Goal: Task Accomplishment & Management: Use online tool/utility

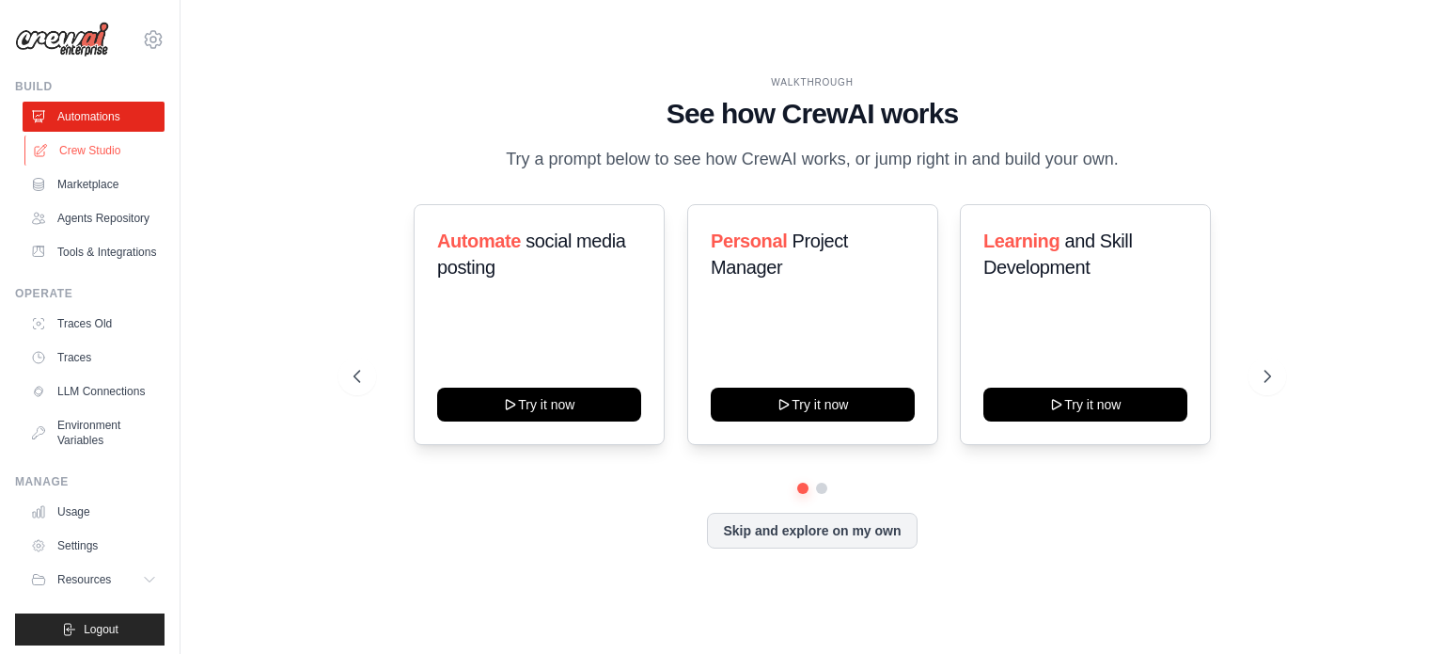
click at [113, 158] on link "Crew Studio" at bounding box center [95, 150] width 142 height 30
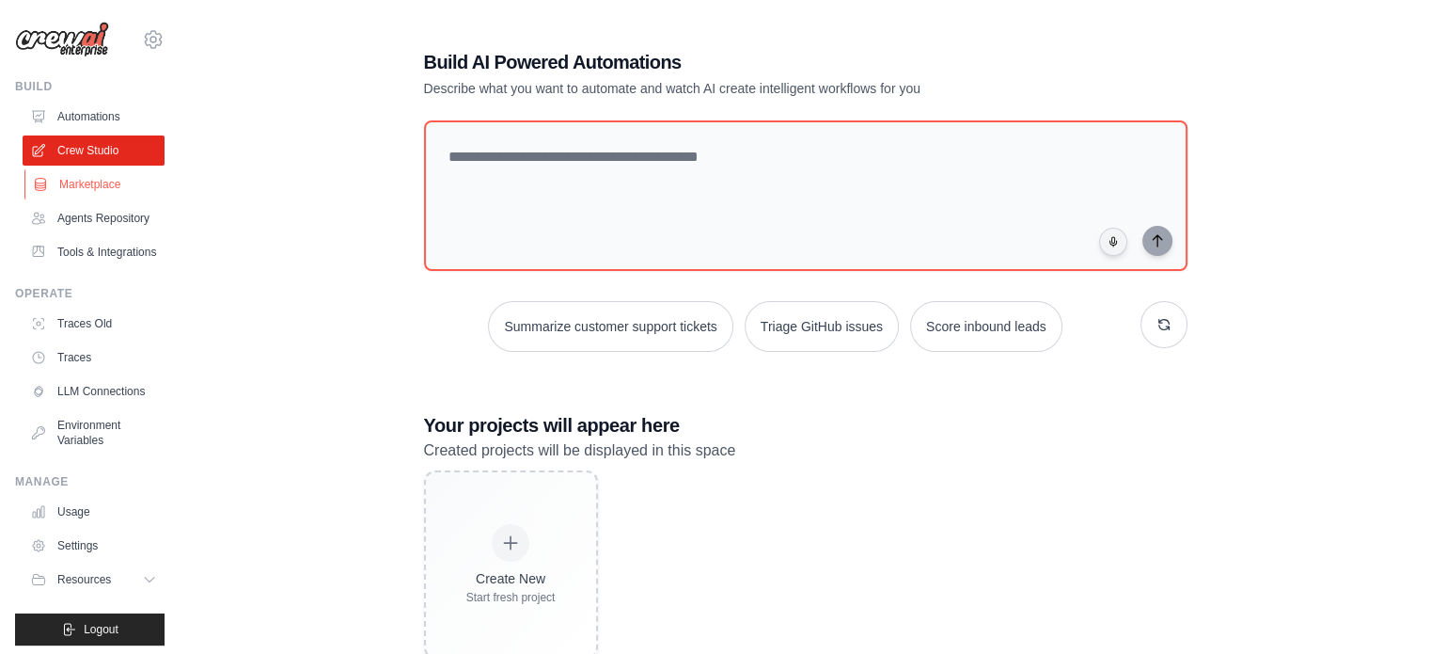
click at [83, 182] on link "Marketplace" at bounding box center [95, 184] width 142 height 30
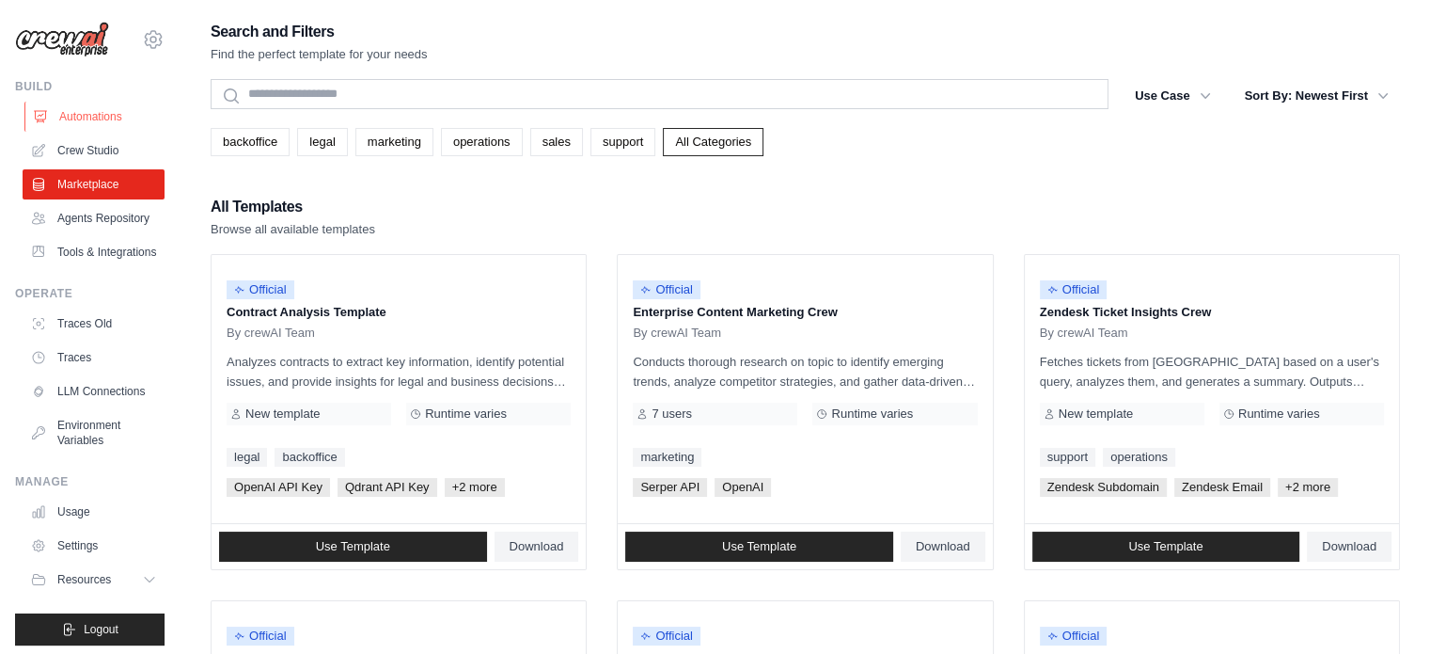
click at [93, 126] on link "Automations" at bounding box center [95, 117] width 142 height 30
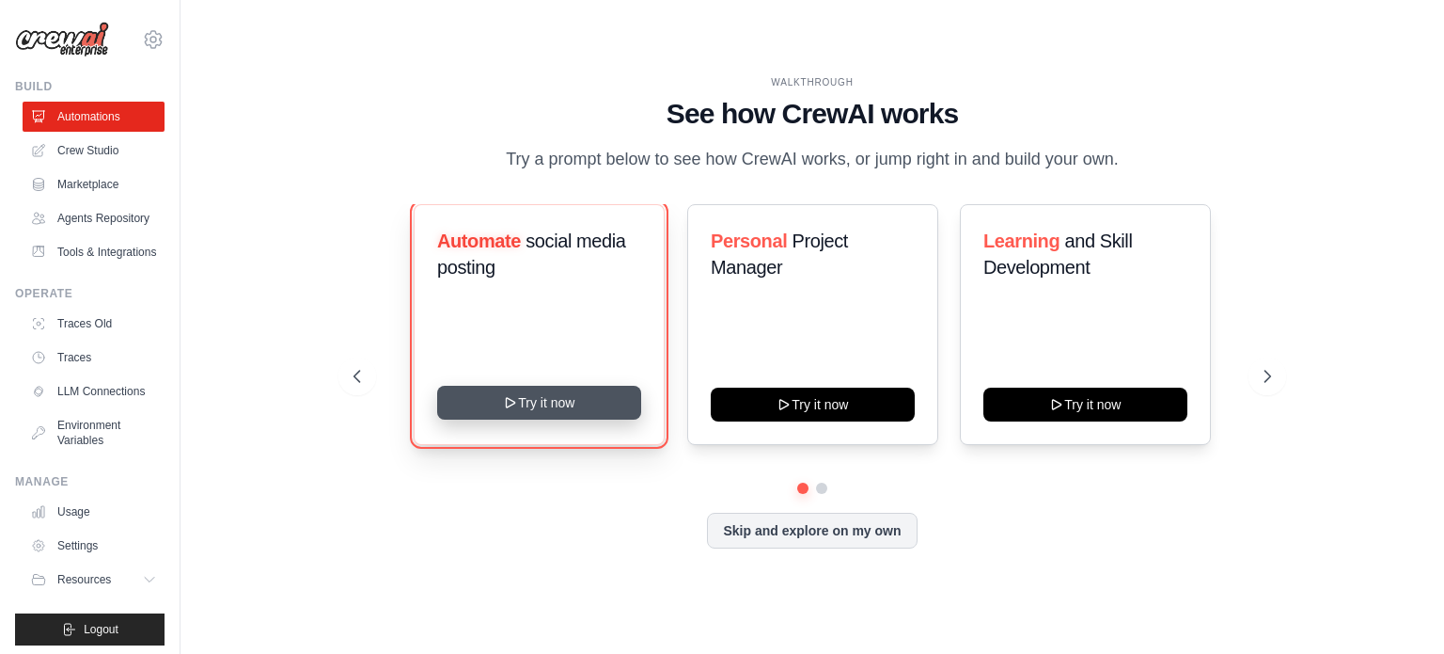
click at [513, 409] on icon at bounding box center [510, 402] width 15 height 15
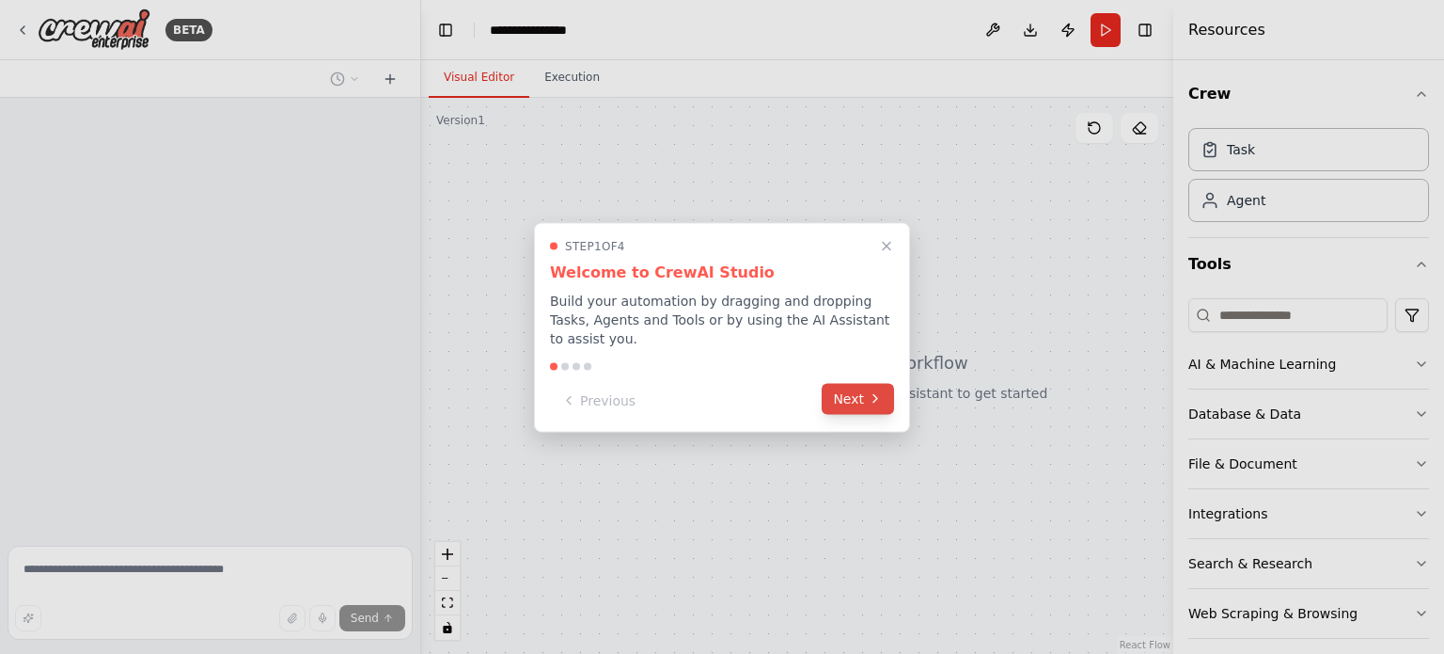
click at [854, 389] on button "Next" at bounding box center [858, 398] width 72 height 31
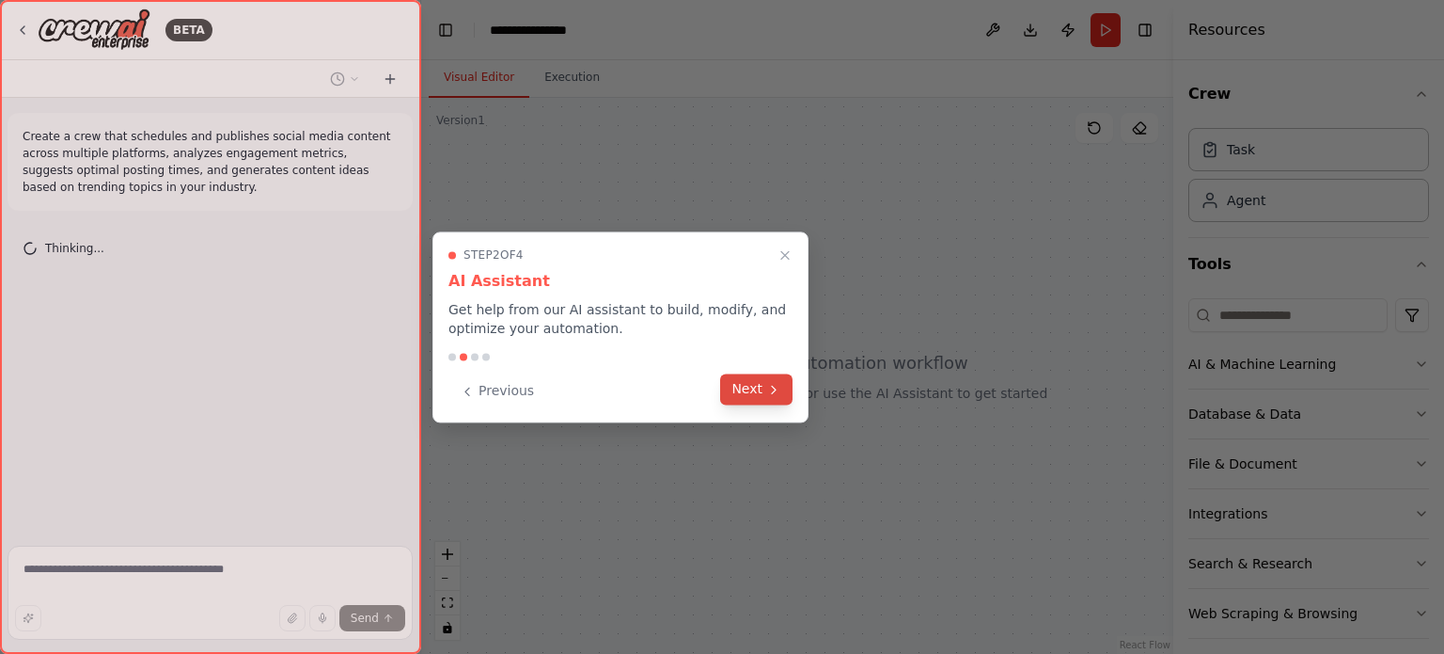
click at [745, 387] on button "Next" at bounding box center [756, 388] width 72 height 31
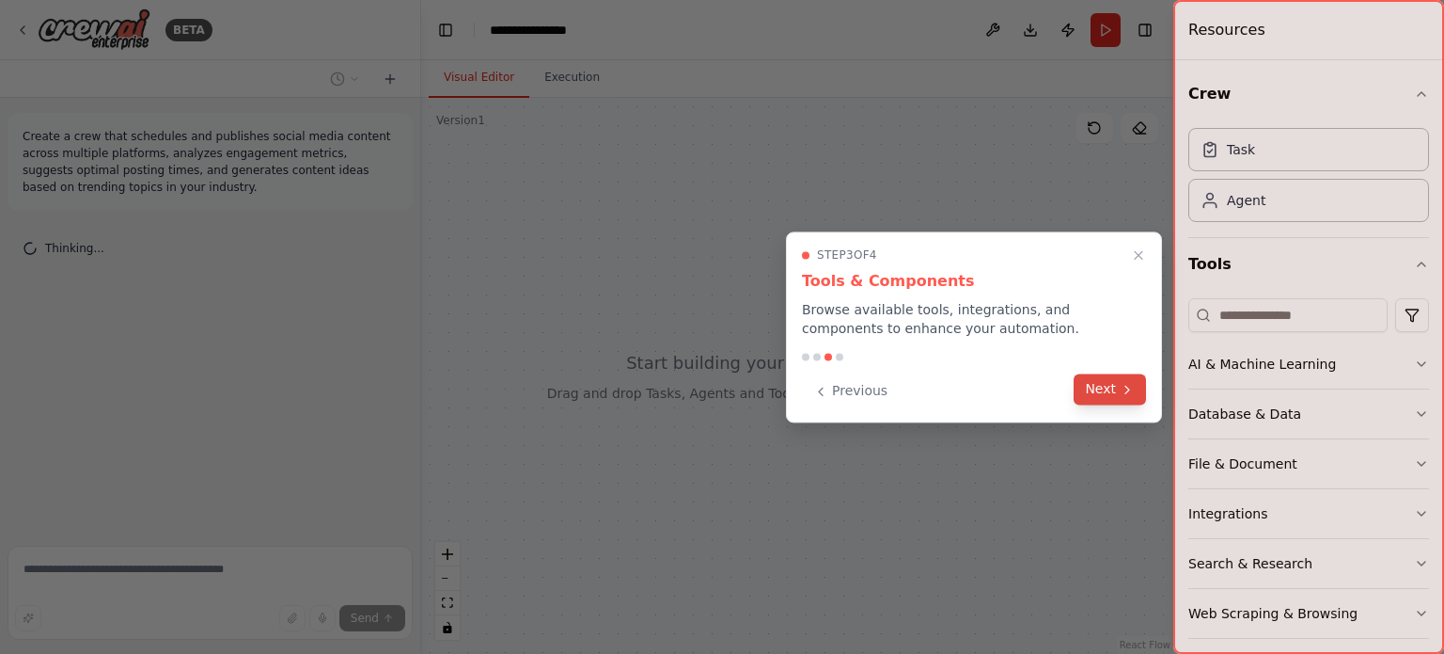
click at [1115, 380] on button "Next" at bounding box center [1110, 388] width 72 height 31
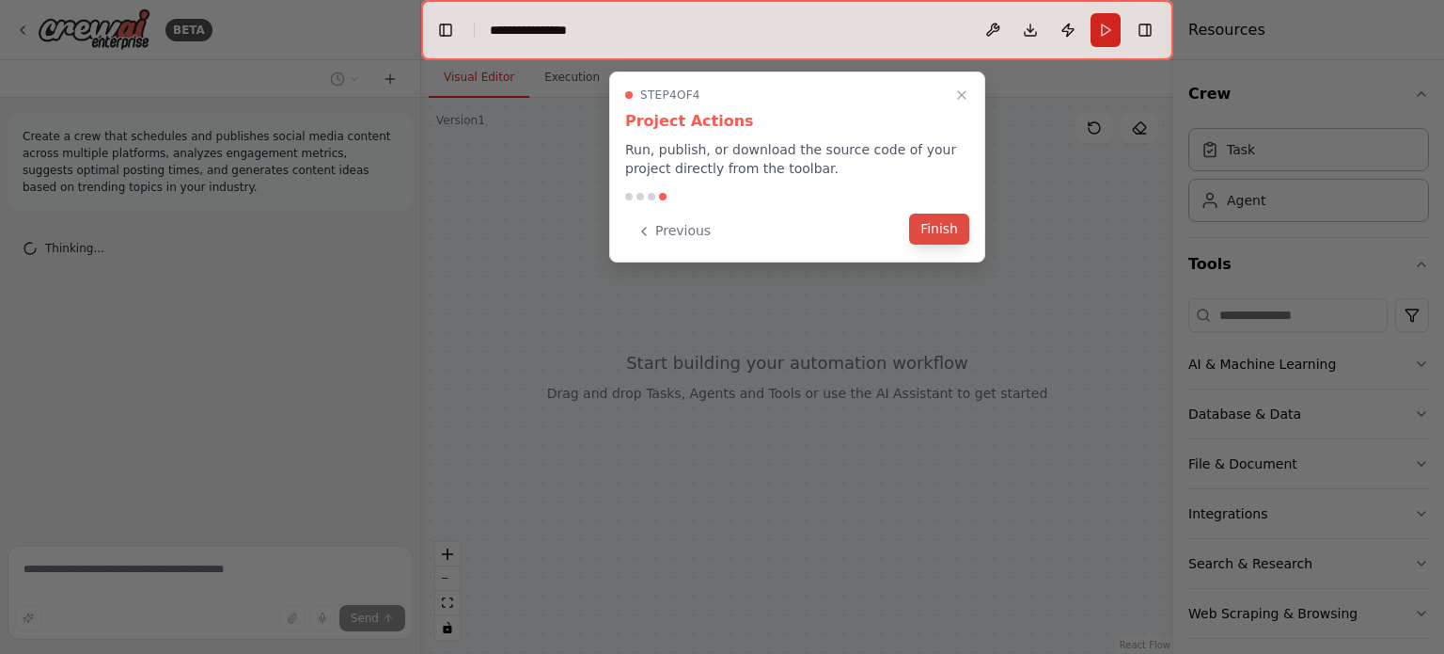
click at [918, 234] on button "Finish" at bounding box center [939, 228] width 60 height 31
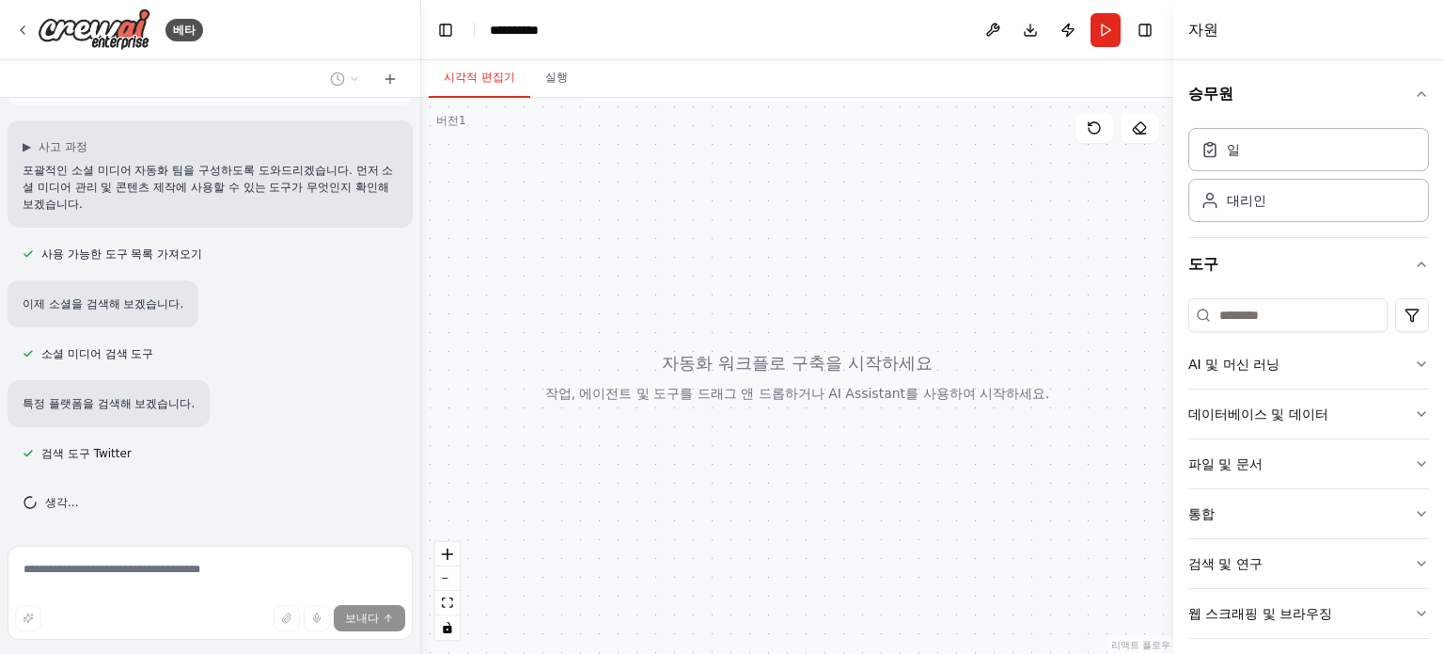
scroll to position [126, 0]
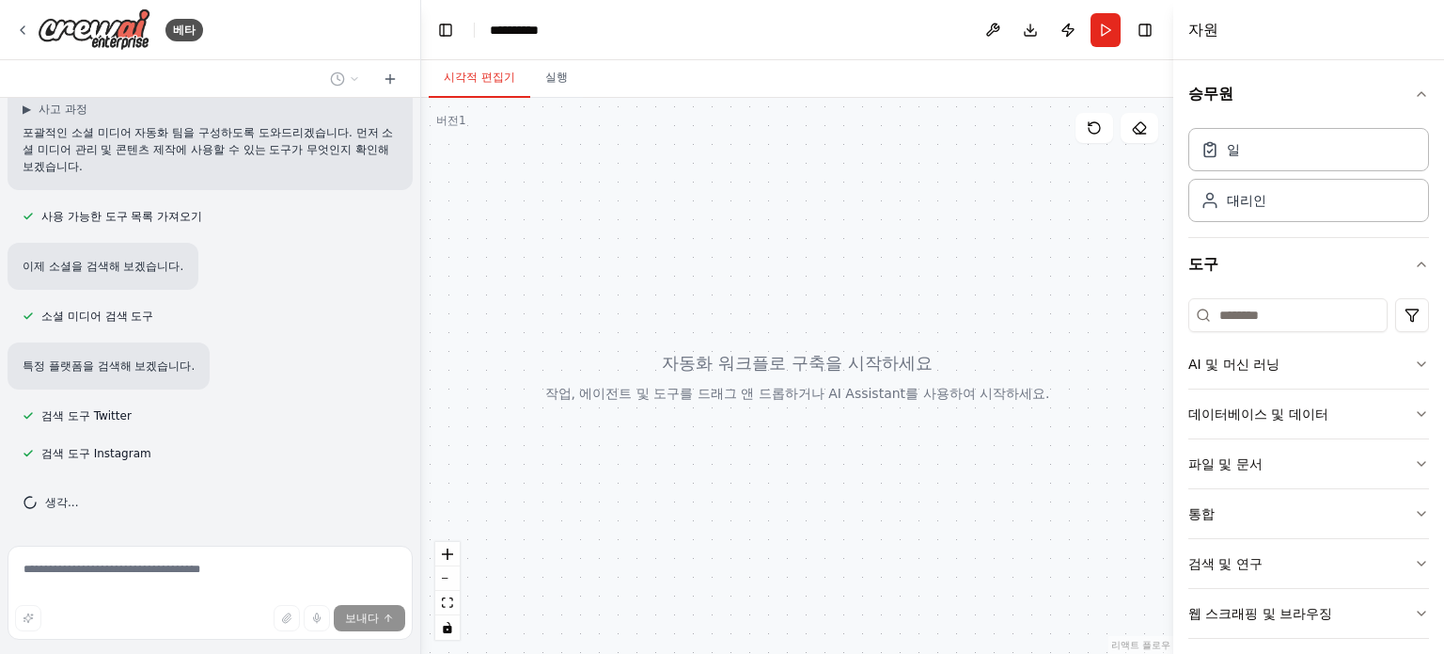
click at [185, 529] on div "여러 플랫폼에서 소셜 미디어 콘텐츠를 일정에 맞춰 게시하고, 참여 지표를 분석하고, 최적의 게시 시간을 제안하고, 업계의 트렌드 주제에 따라 …" at bounding box center [210, 318] width 420 height 440
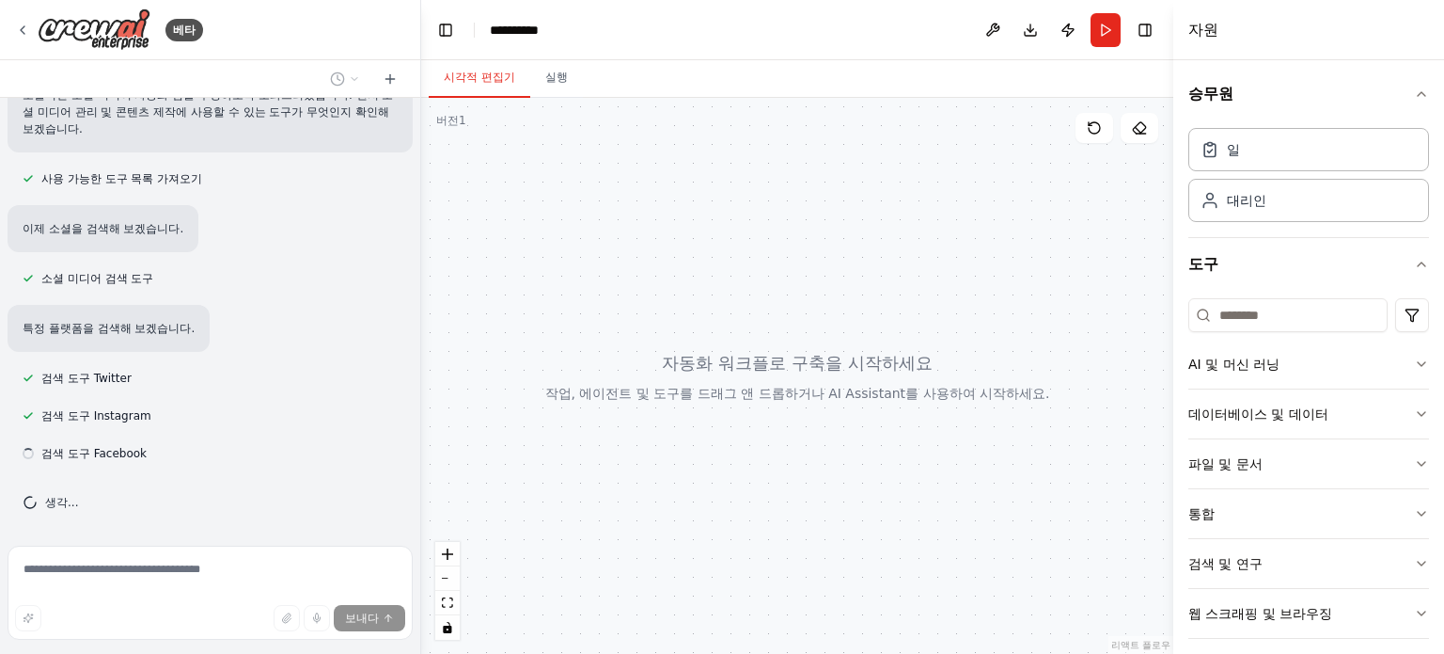
click at [71, 502] on font "생각..." at bounding box center [61, 502] width 33 height 13
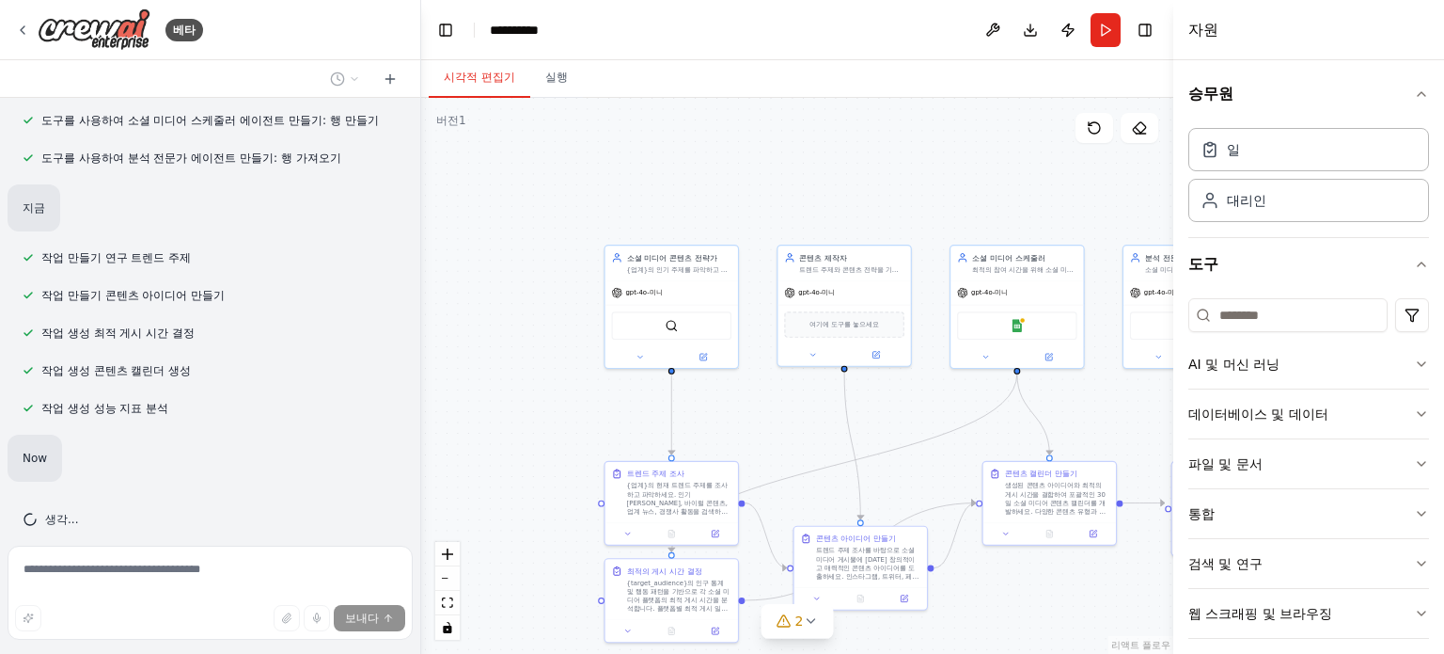
scroll to position [1403, 0]
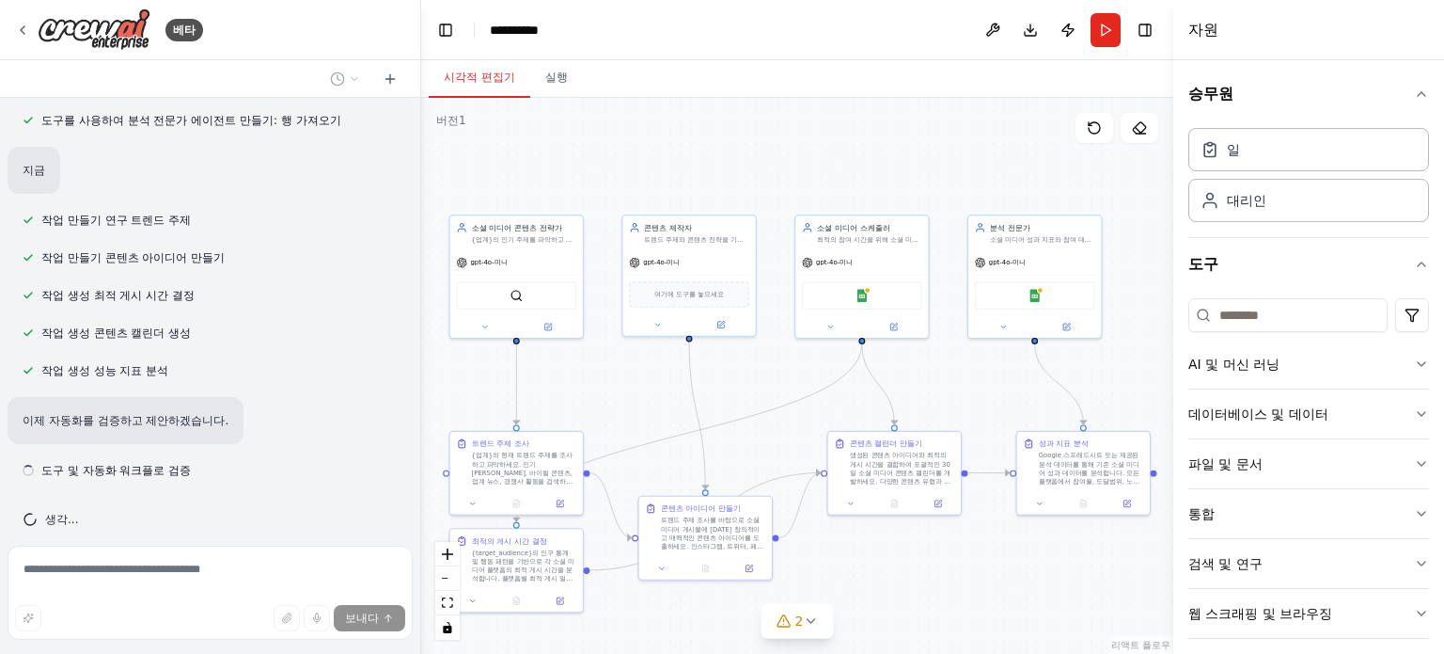
drag, startPoint x: 805, startPoint y: 146, endPoint x: 670, endPoint y: 105, distance: 141.3
click at [667, 107] on div ".deletable-edge-delete-btn { width: 20px; height: 20px; border: 0px solid #ffff…" at bounding box center [797, 376] width 752 height 556
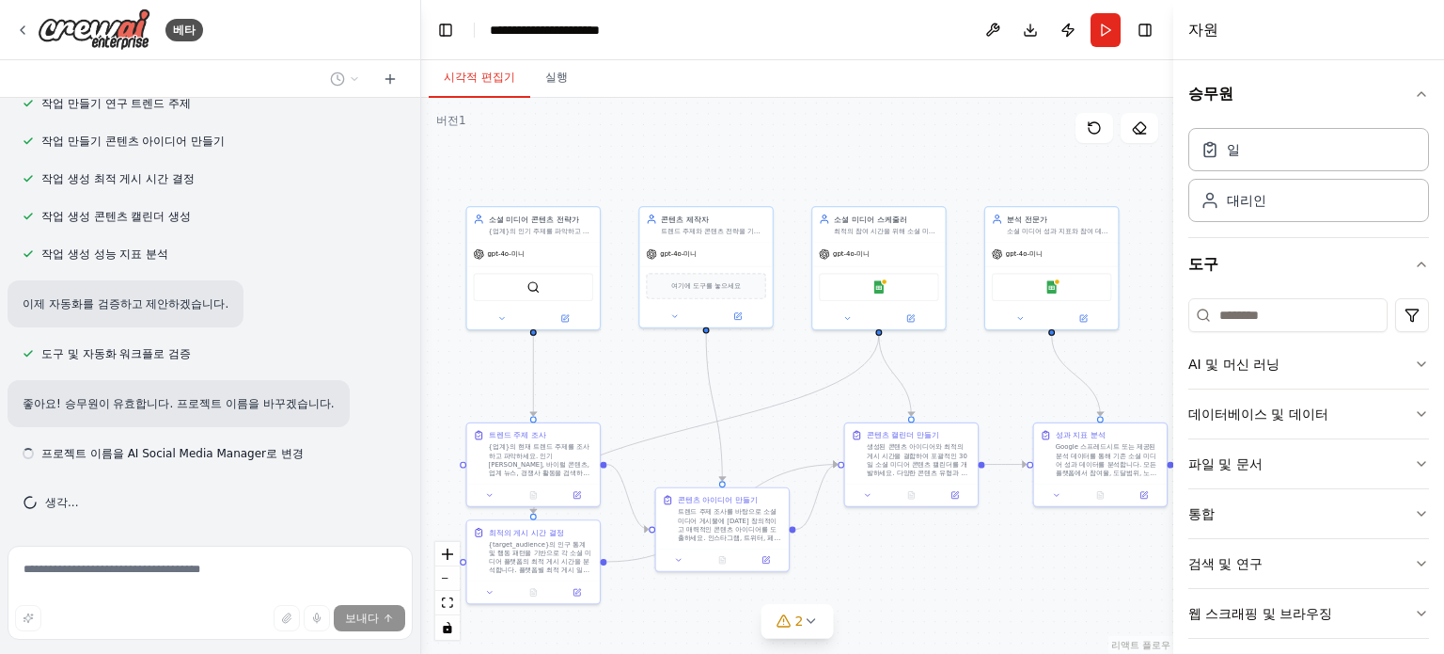
scroll to position [1503, 0]
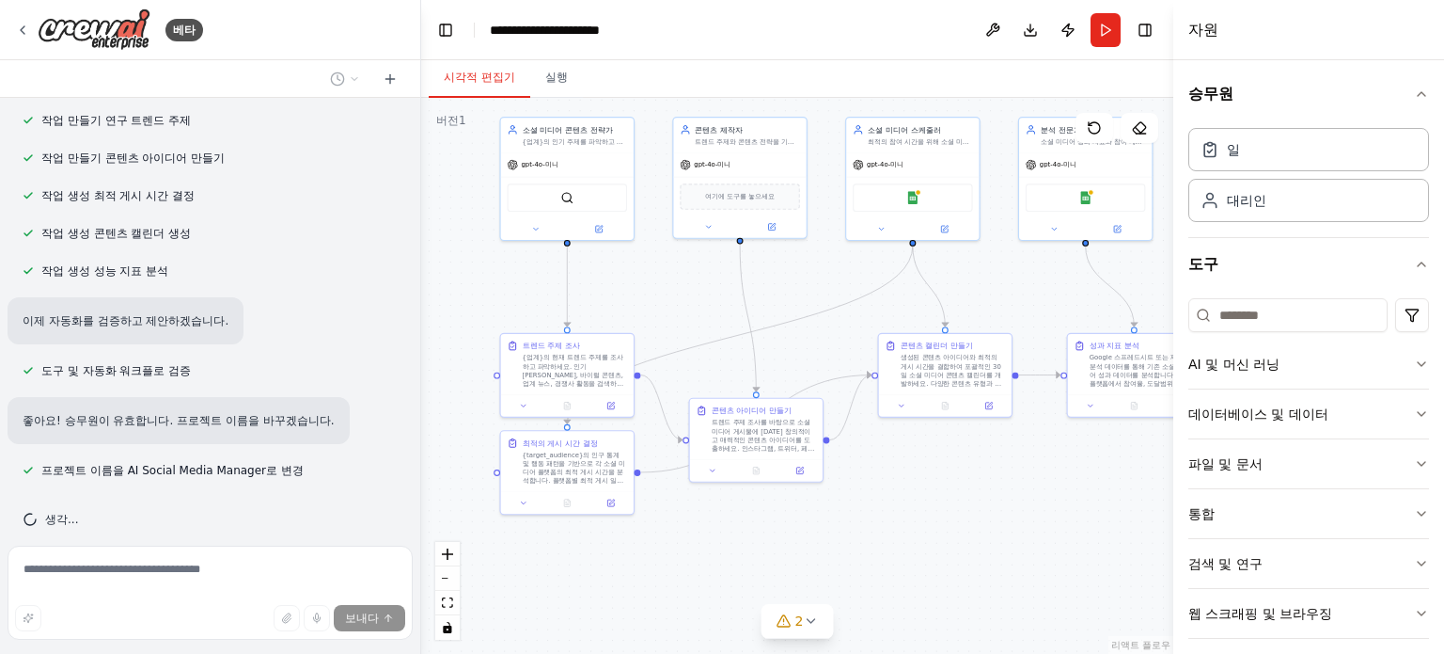
drag, startPoint x: 933, startPoint y: 603, endPoint x: 967, endPoint y: 512, distance: 97.3
click at [967, 513] on div ".deletable-edge-delete-btn { width: 20px; height: 20px; border: 0px solid #ffff…" at bounding box center [797, 376] width 752 height 556
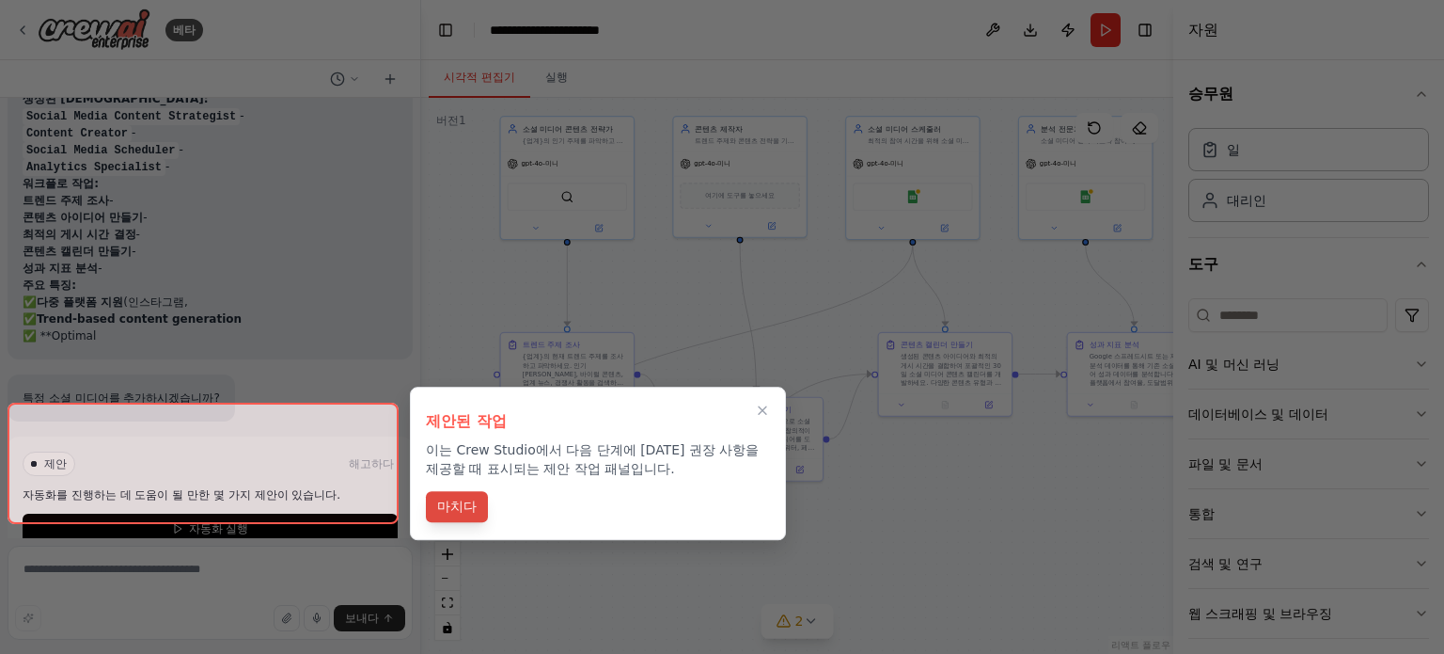
click at [462, 516] on button "마치다" at bounding box center [457, 506] width 62 height 31
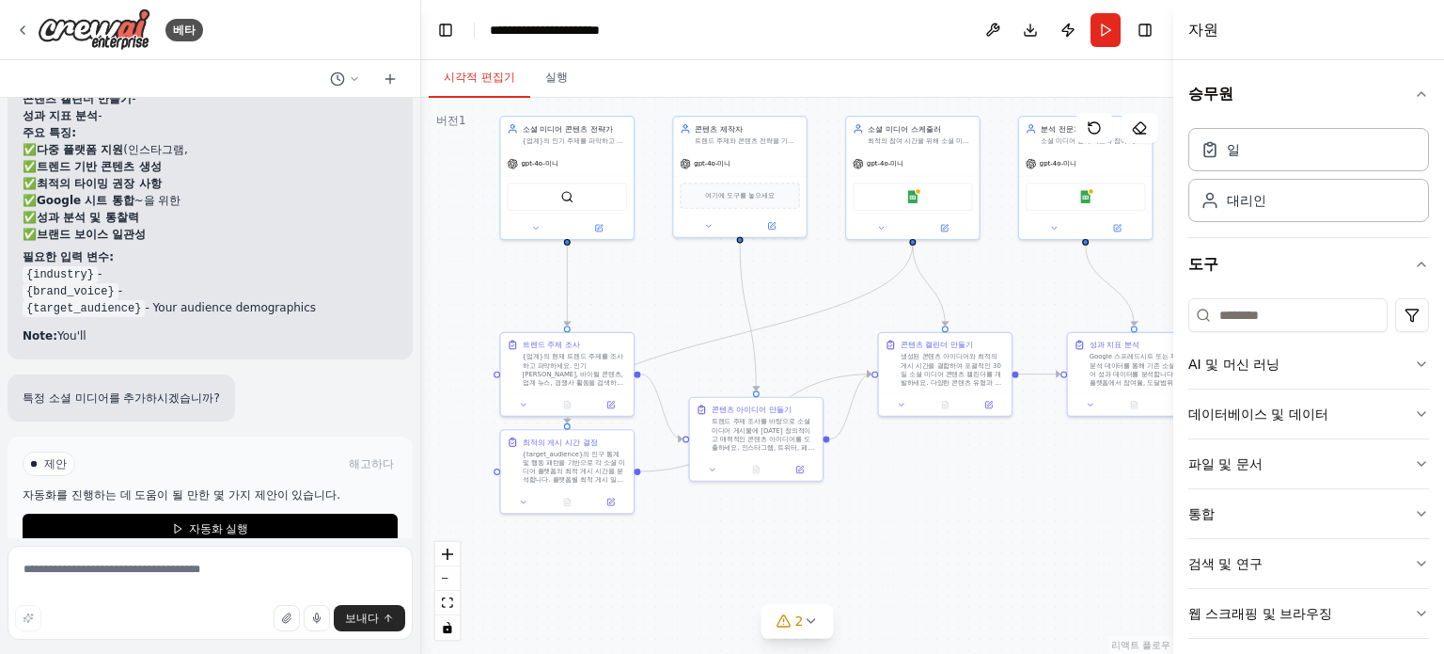
scroll to position [2133, 0]
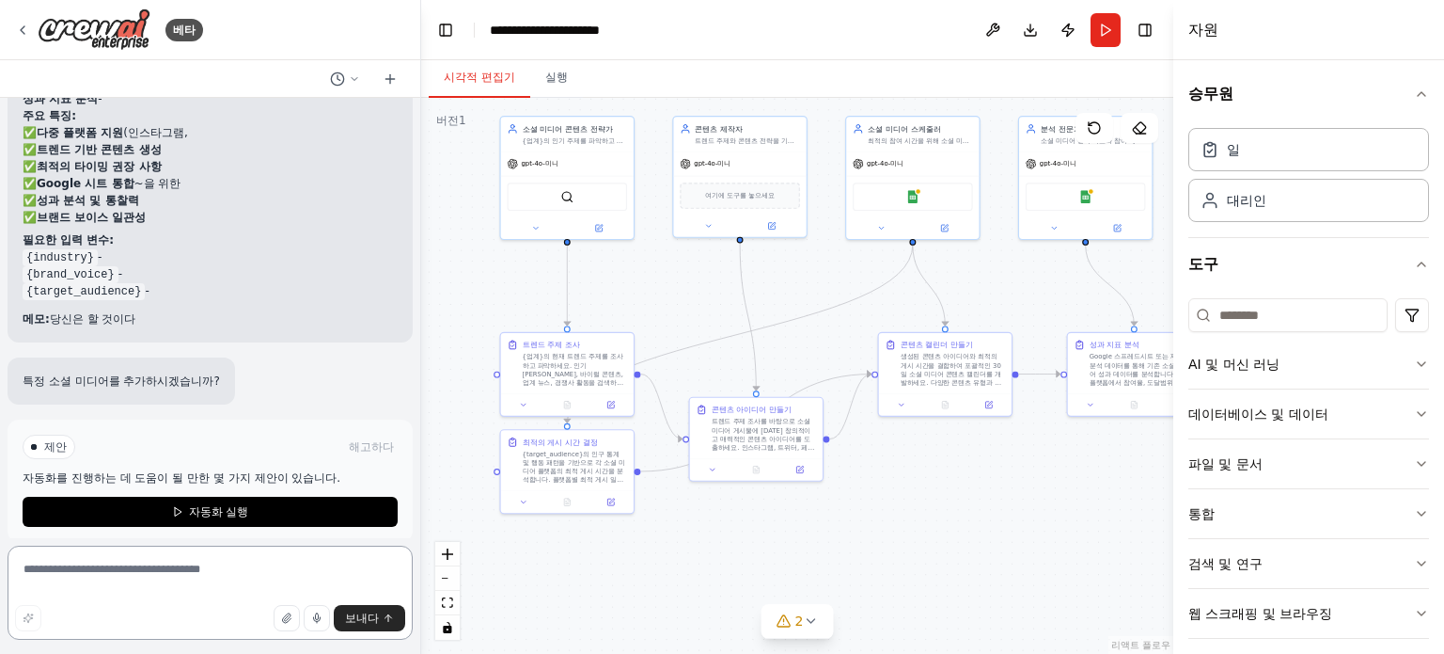
click at [240, 555] on textarea at bounding box center [210, 592] width 405 height 94
type textarea "*"
paste textarea "**********"
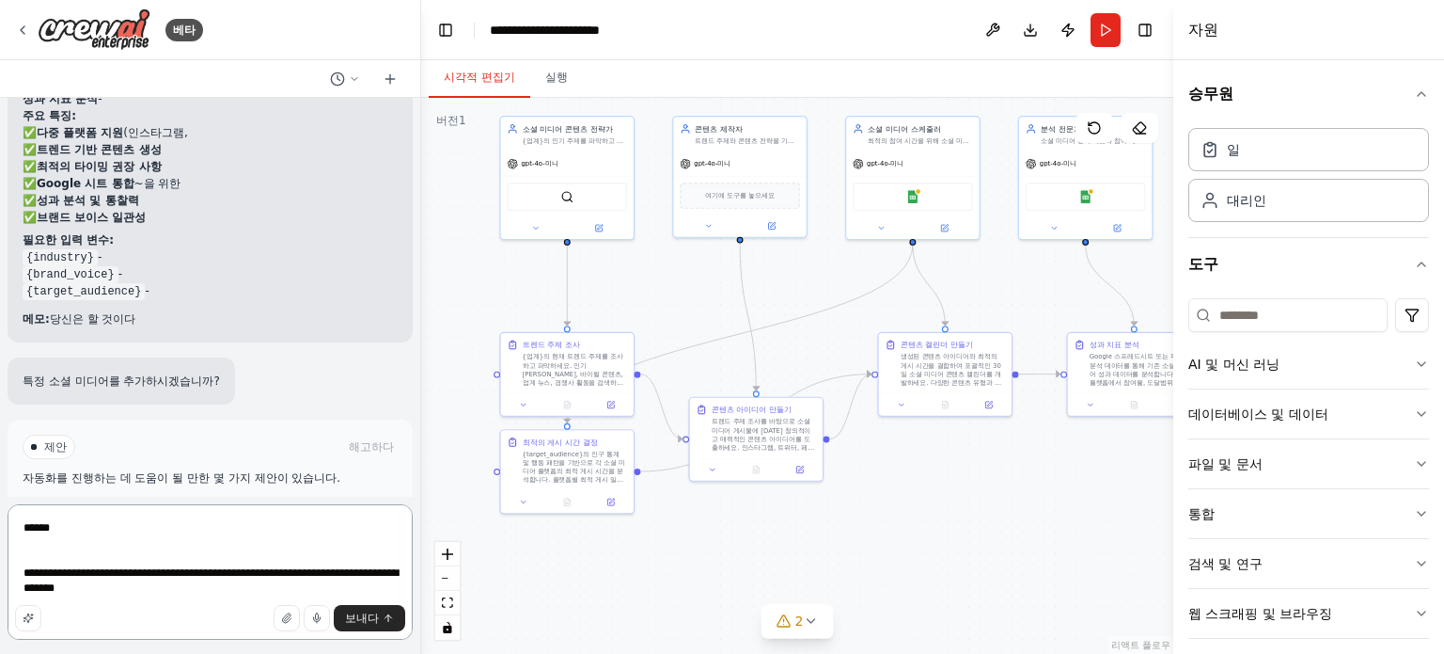
click at [64, 589] on textarea "**********" at bounding box center [210, 571] width 405 height 135
type textarea "**********"
click at [361, 613] on font "보내다" at bounding box center [362, 617] width 34 height 13
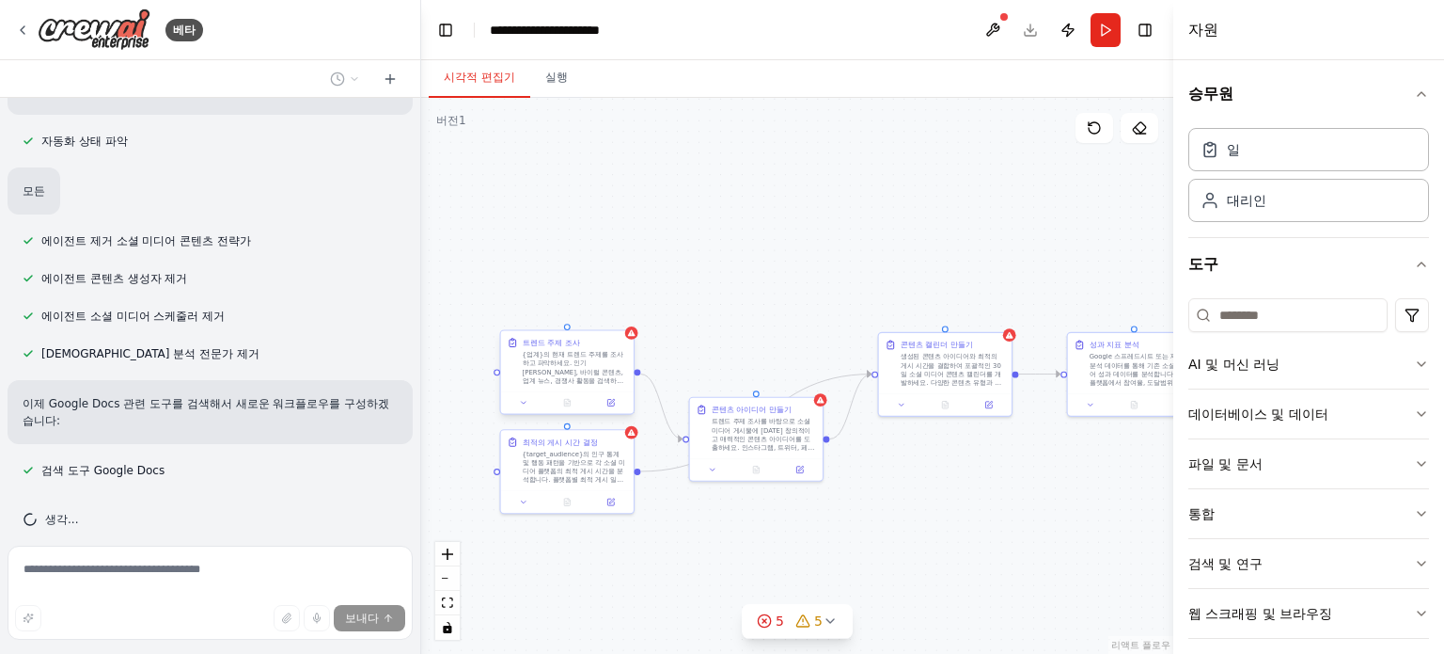
scroll to position [2782, 0]
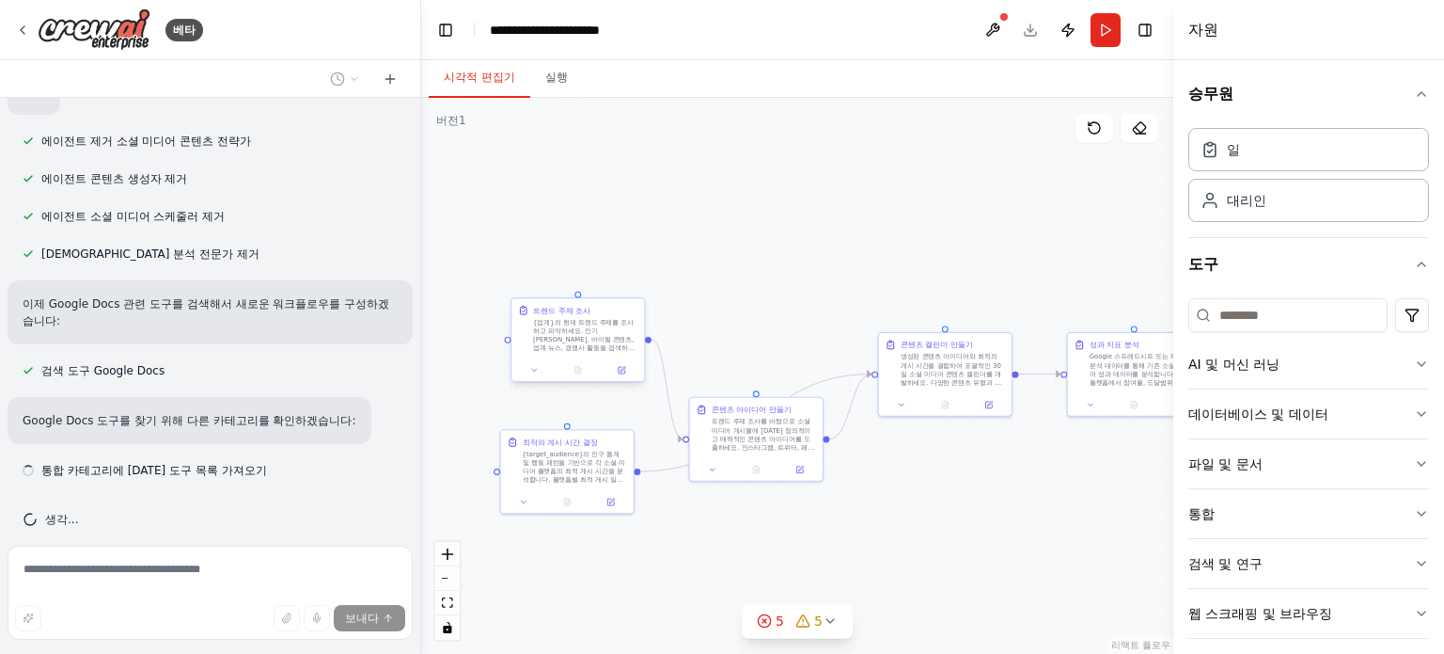
drag, startPoint x: 603, startPoint y: 386, endPoint x: 564, endPoint y: 335, distance: 63.8
click at [564, 335] on font "{업계}의 현재 트렌드 주제를 조사하고 파악하세요. 인기 해시태그, 바이럴 콘텐츠, 업계 뉴스, 경쟁사 활동을 검색하세요. 참여 가능성이 높고…" at bounding box center [584, 356] width 103 height 77
drag, startPoint x: 619, startPoint y: 329, endPoint x: 606, endPoint y: 339, distance: 16.2
click at [606, 339] on font "{업계}의 현재 트렌드 주제를 조사하고 파악하세요. 인기 해시태그, 바이럴 콘텐츠, 업계 뉴스, 경쟁사 활동을 검색하세요. 참여 가능성이 높고…" at bounding box center [584, 356] width 103 height 77
click at [630, 282] on icon at bounding box center [629, 281] width 8 height 10
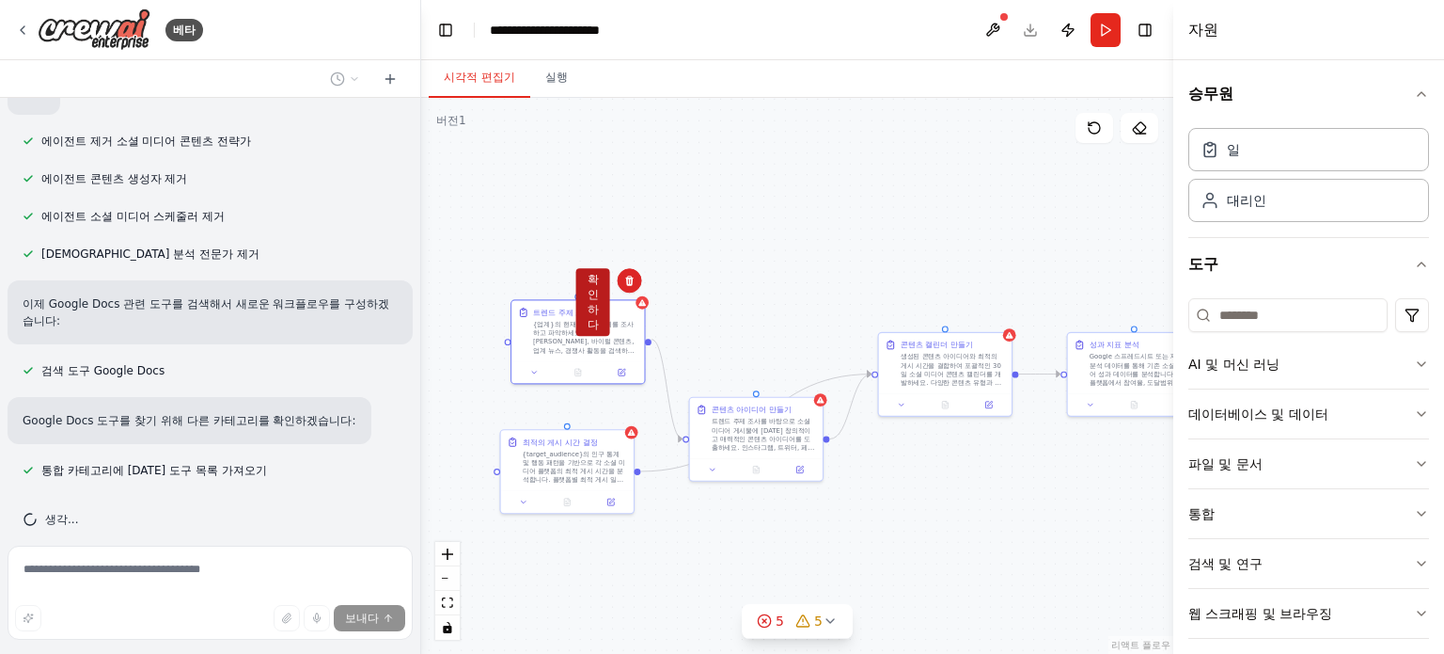
click at [599, 321] on button "확인하다" at bounding box center [593, 302] width 34 height 68
drag, startPoint x: 610, startPoint y: 449, endPoint x: 621, endPoint y: 441, distance: 13.4
click at [611, 449] on font "{target_audience}의 인구 통계 및 행동 패턴을 기반으로 각 소셜 미디어 플랫폼의 최적 게시 시간을 분석합니다. 플랫폼별 최적 게…" at bounding box center [574, 486] width 103 height 77
click at [613, 408] on icon at bounding box center [618, 409] width 11 height 11
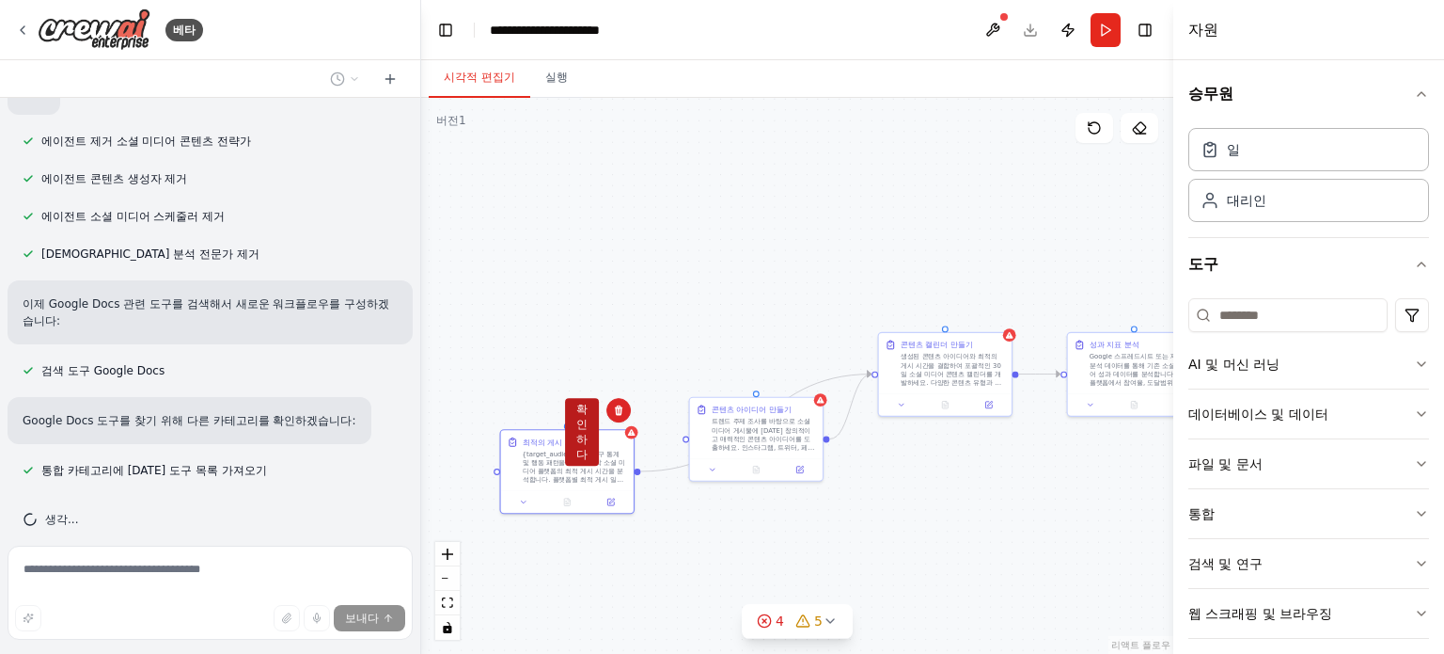
click at [586, 408] on font "확인하다" at bounding box center [581, 431] width 11 height 58
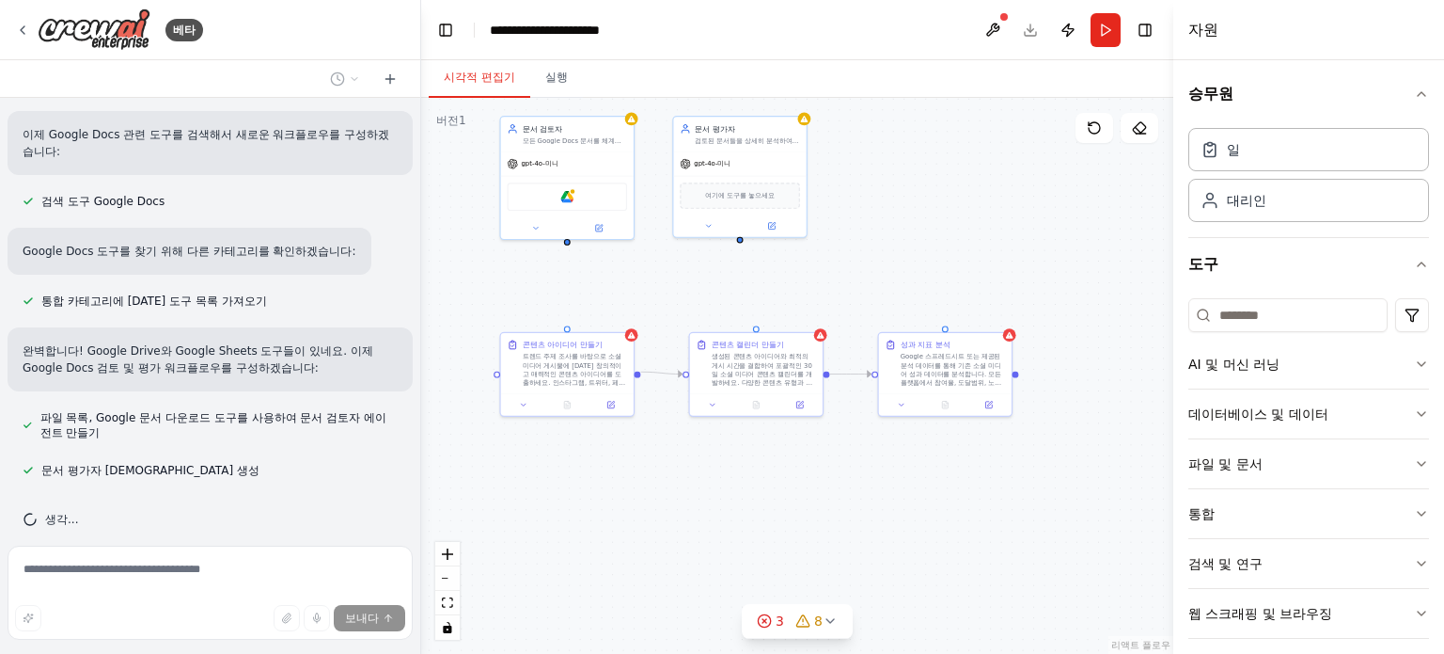
scroll to position [3004, 0]
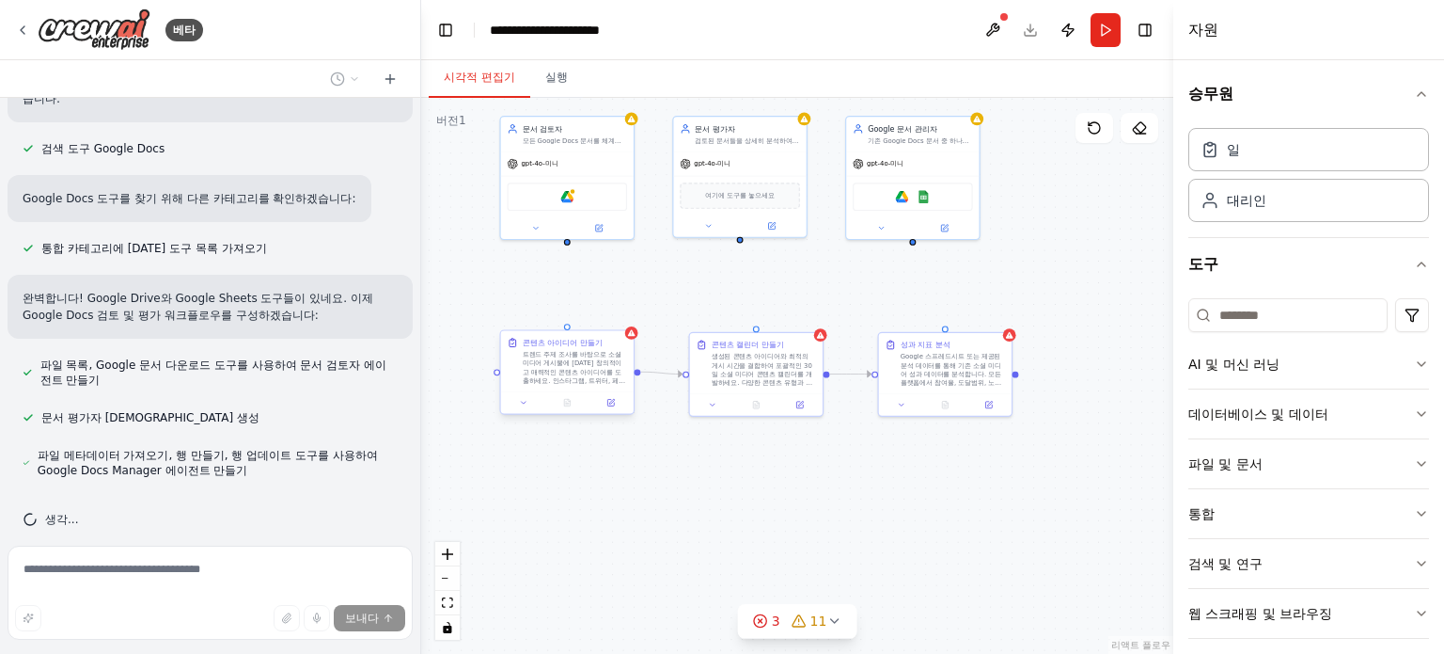
drag, startPoint x: 613, startPoint y: 360, endPoint x: 631, endPoint y: 344, distance: 24.0
click at [615, 360] on font "트렌드 주제 조사를 바탕으로 소셜 미디어 게시물에 대한 창의적이고 매력적인 콘텐츠 아이디어를 도출하세요. 인스타그램, 트위터, 페이스북, 링크…" at bounding box center [574, 398] width 103 height 94
click at [615, 312] on icon at bounding box center [618, 313] width 11 height 11
click at [588, 323] on button "확인하다" at bounding box center [582, 335] width 34 height 68
click at [806, 360] on font "생성된 콘텐츠 아이디어와 최적의 게시 시간을 결합하여 포괄적인 30일 소셜 미디어 콘텐츠 캘린더를 개발하세요. 다양한 콘텐츠 유형과 일관된 브…" at bounding box center [761, 398] width 101 height 94
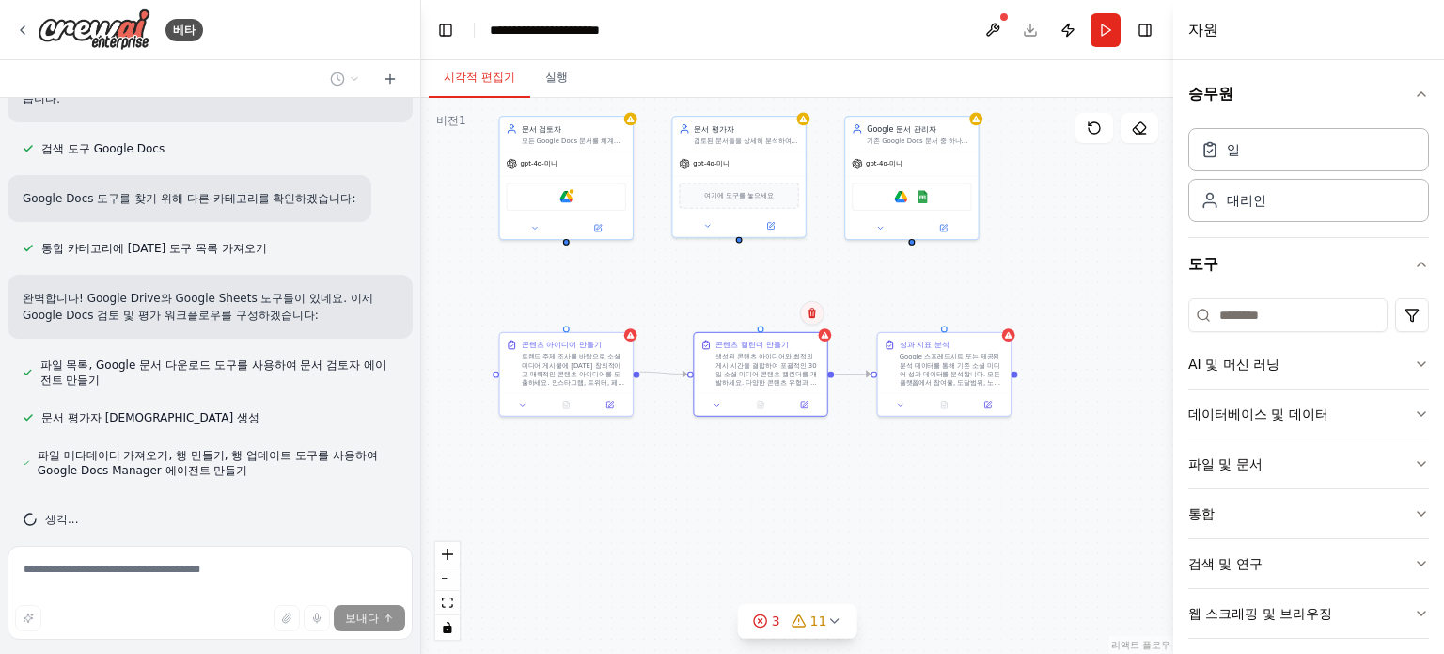
click at [813, 314] on icon at bounding box center [812, 313] width 11 height 11
click at [769, 316] on button "확인하다" at bounding box center [776, 335] width 34 height 68
click at [588, 360] on font "트렌드 주제 조사를 바탕으로 소셜 미디어 게시물에 대한 창의적이고 매력적인 콘텐츠 아이디어를 도출하세요. 인스타그램, 트위터, 페이스북, 링크…" at bounding box center [573, 398] width 103 height 94
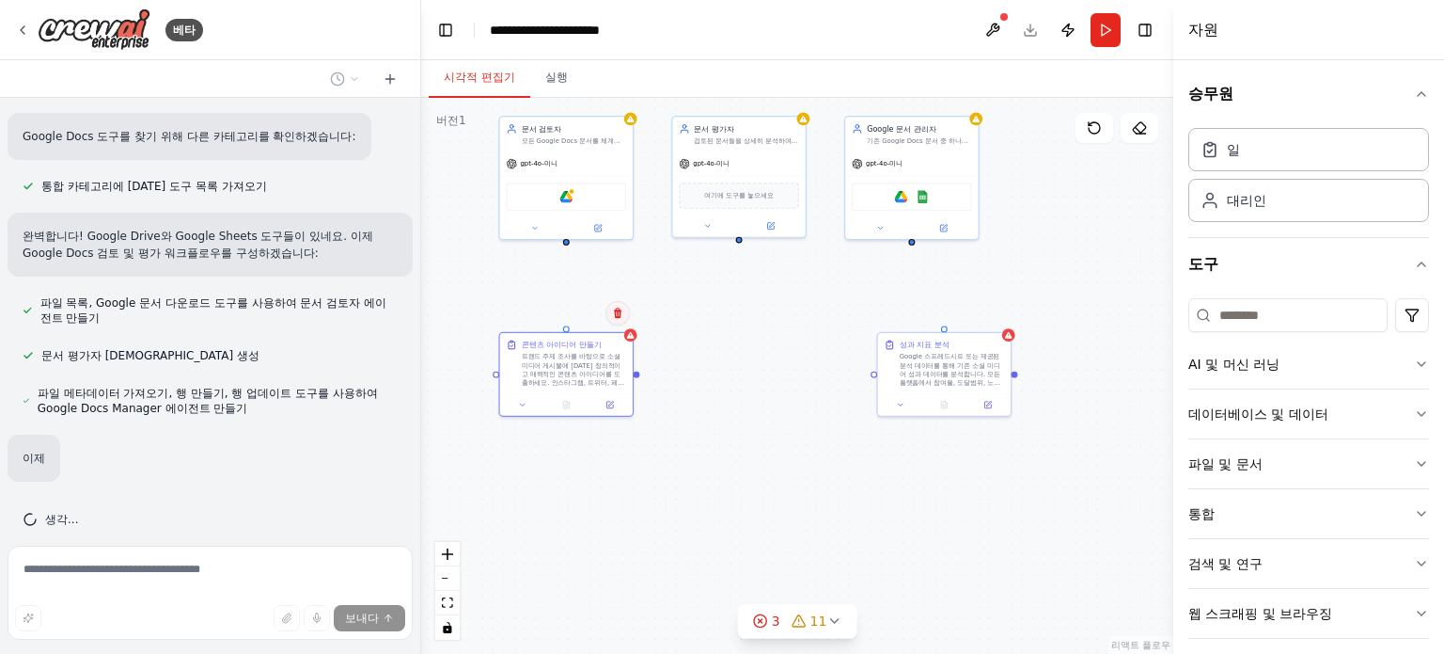
click at [617, 311] on icon at bounding box center [618, 313] width 8 height 10
click at [586, 315] on font "확인하다" at bounding box center [581, 335] width 11 height 58
click at [977, 389] on div "성과 지표 분석 Google 스프레드시트 또는 제공된 분석 데이터를 통해 기존 소셜 미디어 성과 데이터를 분석합니다. 모든 플랫폼에서 참여율,…" at bounding box center [944, 371] width 135 height 85
click at [1000, 311] on icon at bounding box center [995, 313] width 11 height 11
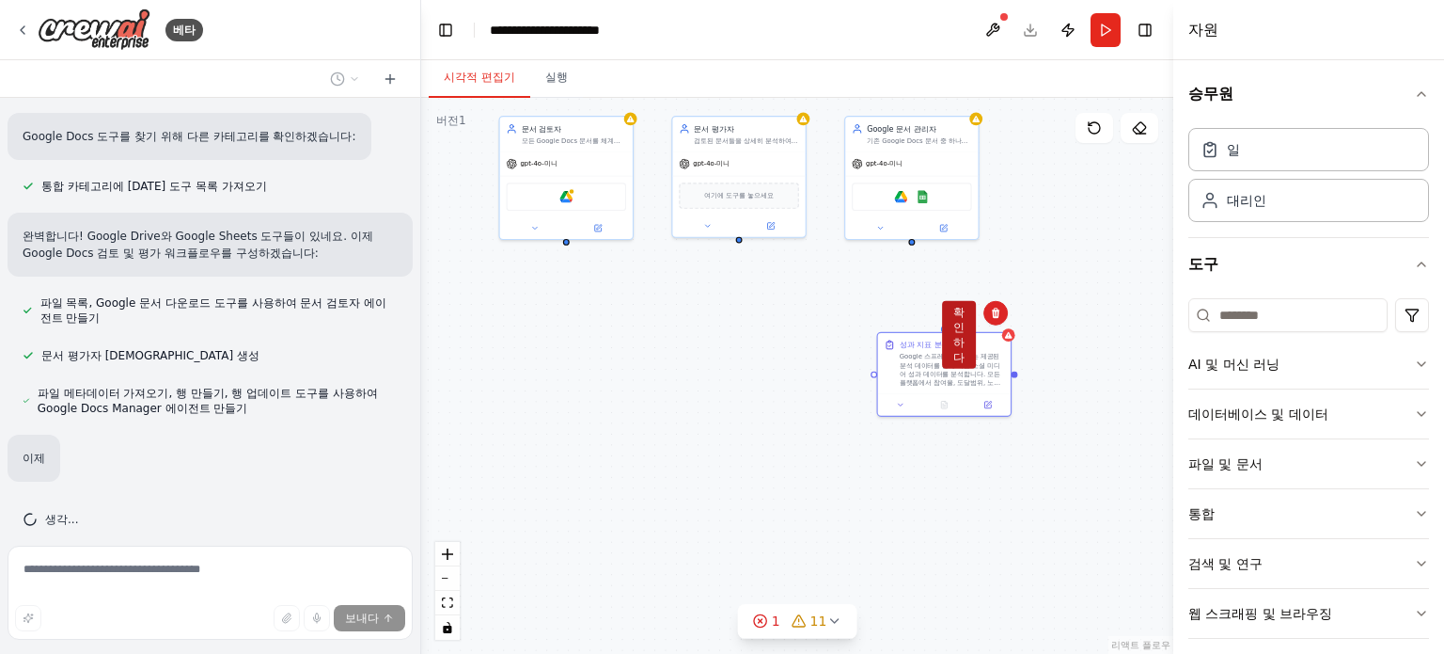
click at [949, 319] on button "확인하다" at bounding box center [959, 335] width 34 height 68
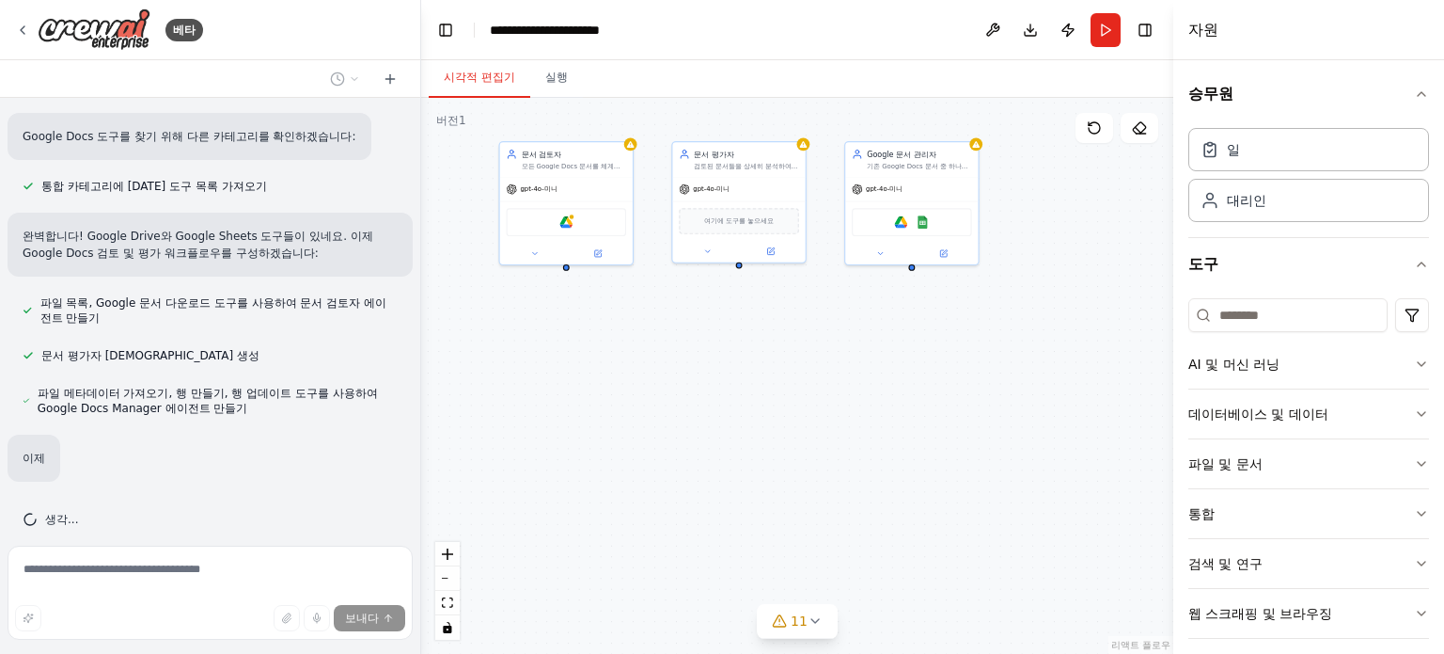
drag, startPoint x: 755, startPoint y: 418, endPoint x: 765, endPoint y: 484, distance: 66.5
click at [765, 484] on div "문서 검토자 모든 Google Docs 문서를 체계적으로 검토하고 각 문서의 내용, 품질, 목적을 파악합니다. 문서들을 카테고리별로 분류하고 …" at bounding box center [797, 376] width 752 height 556
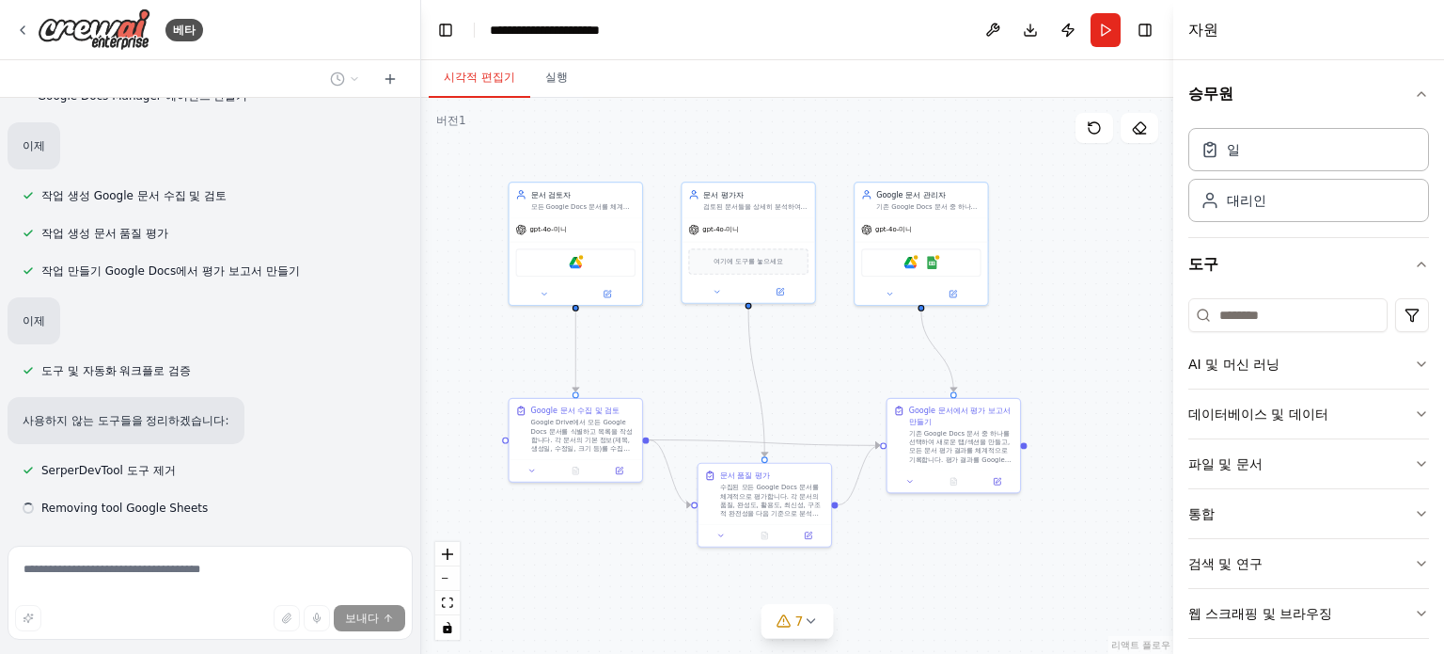
scroll to position [3415, 0]
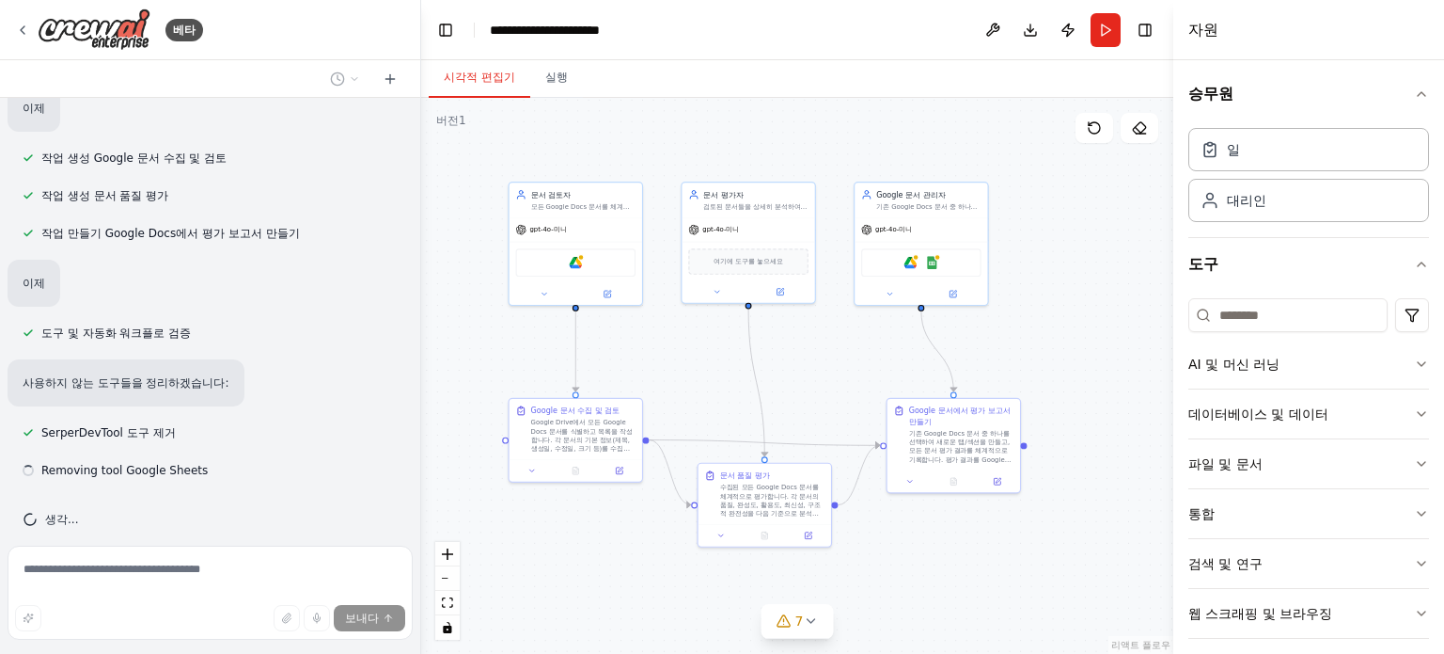
click at [1362, 120] on div "일 대리인" at bounding box center [1309, 171] width 241 height 102
click at [1282, 29] on div "자원" at bounding box center [1309, 30] width 271 height 60
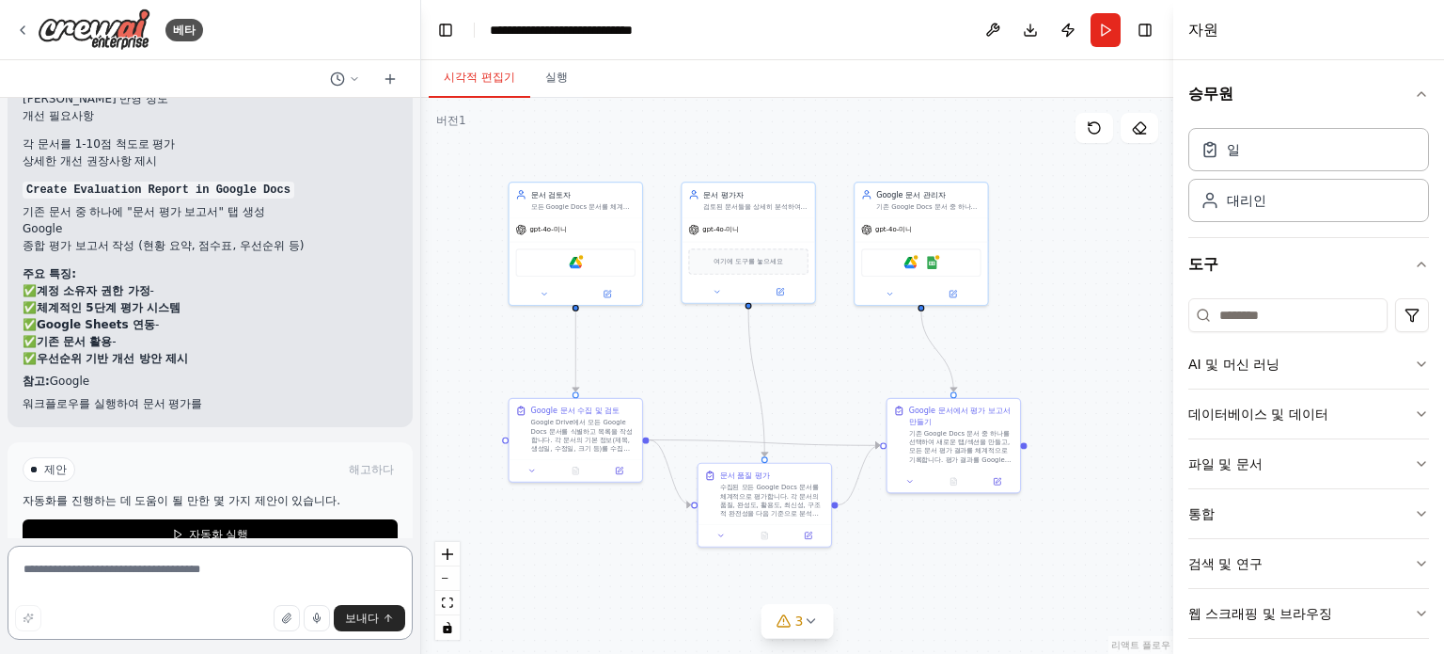
scroll to position [4367, 0]
